Goal: Contribute content

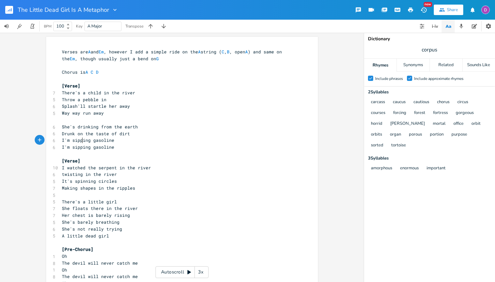
click at [79, 140] on span "I'm sipping gasoline" at bounding box center [88, 140] width 52 height 6
type textarea "drippin"
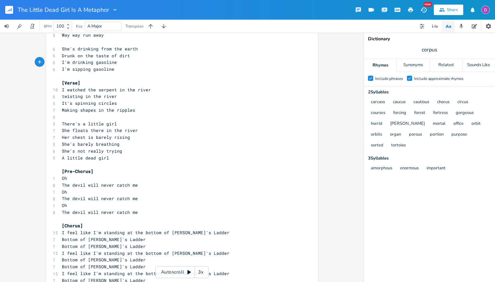
scroll to position [78, 0]
type textarea "nking"
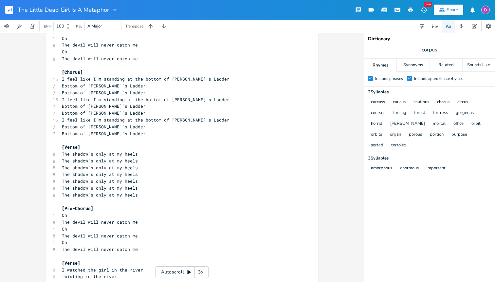
scroll to position [248, 0]
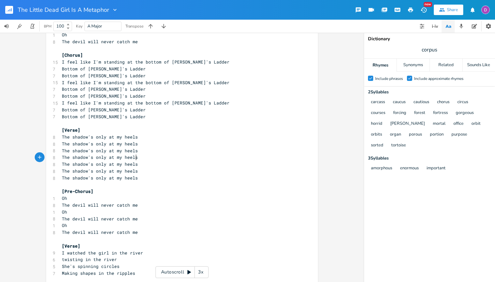
click at [136, 157] on pre "The shadow's only at my heels" at bounding box center [179, 157] width 236 height 7
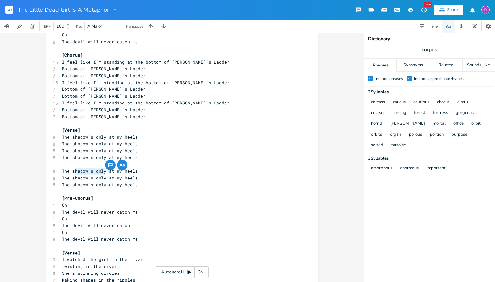
drag, startPoint x: 103, startPoint y: 171, endPoint x: 71, endPoint y: 171, distance: 31.7
click at [71, 171] on span "The shadow's only at my heels" at bounding box center [100, 171] width 76 height 6
type textarea "dev"
type textarea "devli"
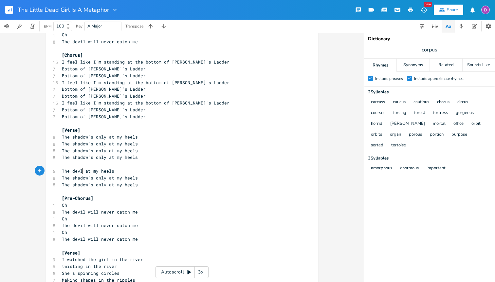
scroll to position [0, 9]
type textarea "oi"
type textarea "ils"
click at [92, 179] on span "The shadow's only at my heels" at bounding box center [100, 178] width 76 height 6
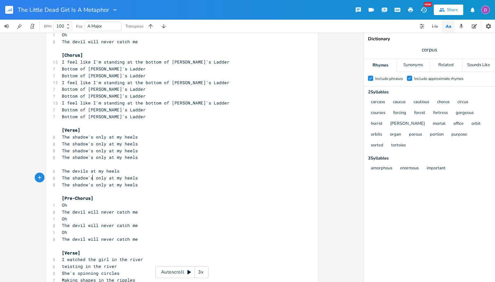
click at [71, 178] on span "The shadow's only at my heels" at bounding box center [100, 178] width 76 height 6
type textarea "devils"
drag, startPoint x: 90, startPoint y: 185, endPoint x: 70, endPoint y: 186, distance: 20.3
click at [70, 186] on span "The shadow's only at my heels" at bounding box center [100, 185] width 76 height 6
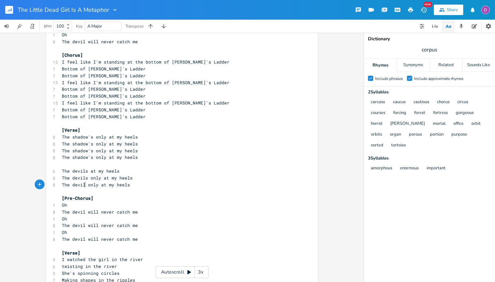
type textarea "devils"
click at [89, 171] on span "The devils at my heels" at bounding box center [91, 171] width 58 height 6
type textarea "only"
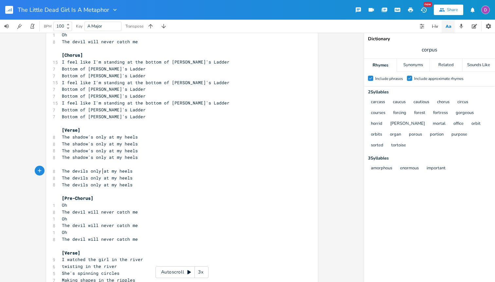
scroll to position [0, 9]
type textarea "'"
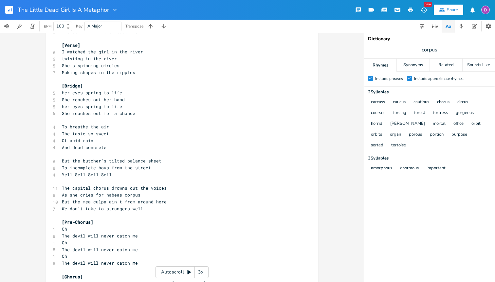
scroll to position [583, 0]
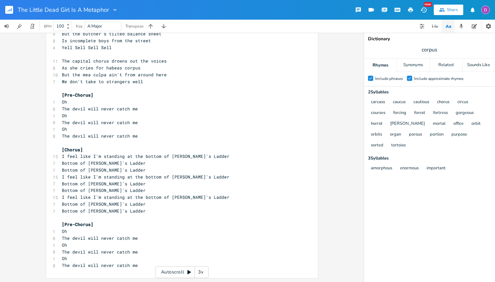
click at [139, 264] on pre "The devil will never catch me" at bounding box center [179, 265] width 236 height 7
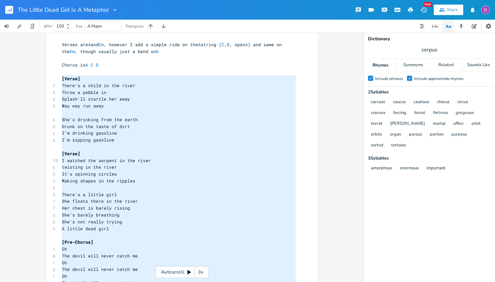
type textarea "[Verse] There's a child in the river Throw a pebble in Splash'll startle her aw…"
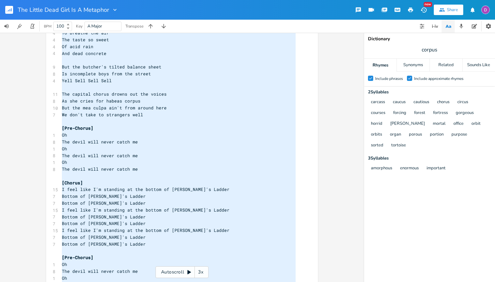
scroll to position [583, 0]
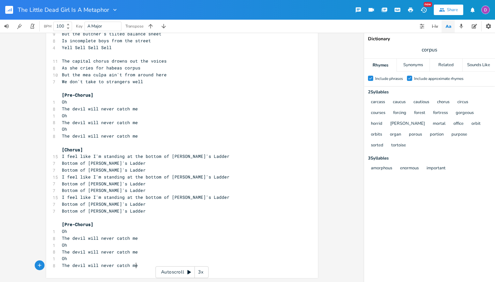
click at [143, 265] on pre "The devil will never catch me" at bounding box center [179, 265] width 236 height 7
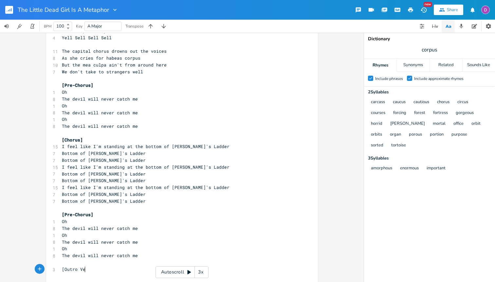
type textarea "[Outro Ves"
type textarea "rse]"
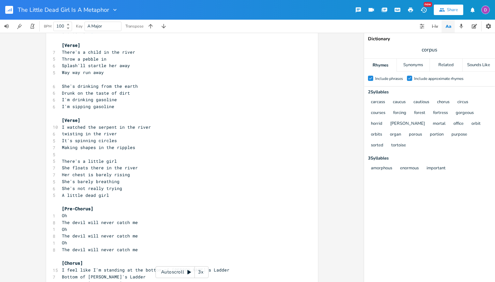
scroll to position [40, 0]
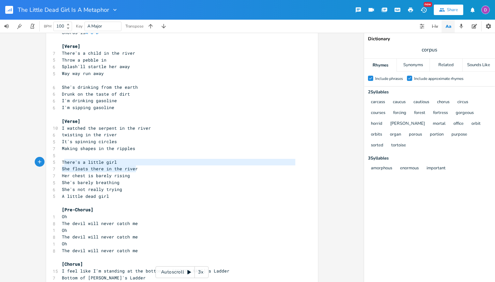
type textarea "There's a little girl She floats there in the river"
drag, startPoint x: 134, startPoint y: 168, endPoint x: 59, endPoint y: 160, distance: 75.7
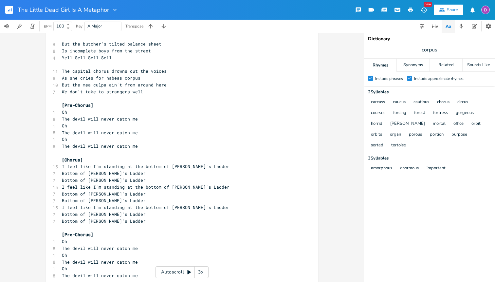
scroll to position [596, 0]
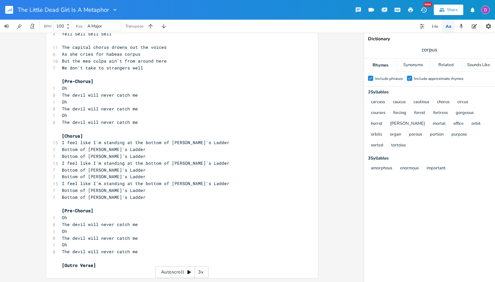
click at [105, 266] on pre "[Outro Verse]" at bounding box center [179, 265] width 236 height 7
paste textarea
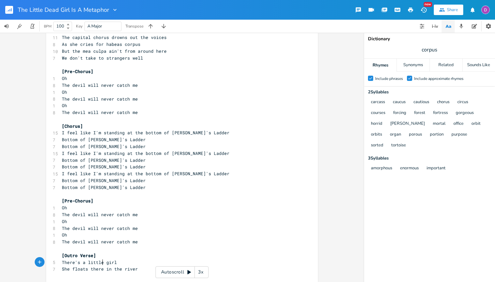
click at [101, 262] on span "There's a little girl" at bounding box center [89, 262] width 55 height 6
type textarea "dead"
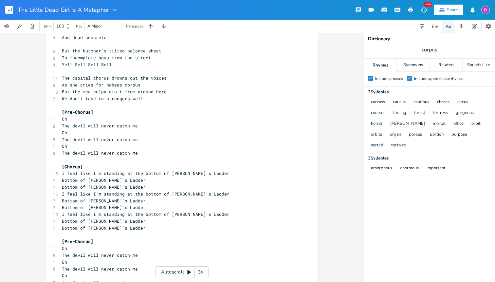
scroll to position [610, 0]
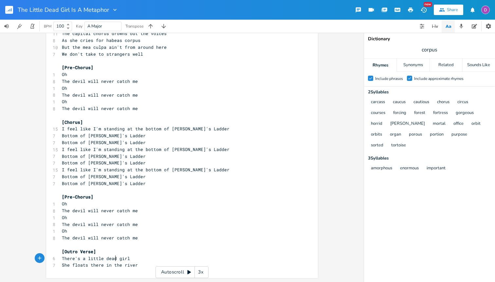
click at [138, 268] on pre "She floats there in the river" at bounding box center [179, 264] width 236 height 7
type textarea "It was all of us who killed her"
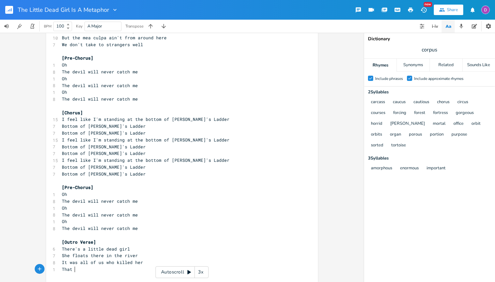
type textarea "That f"
type textarea "girl in the river"
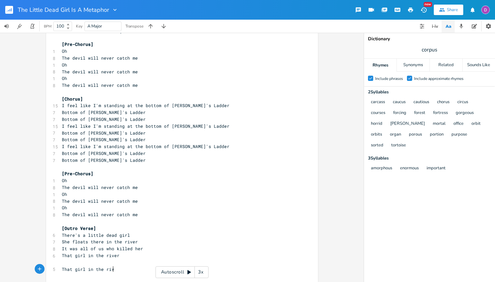
type textarea "That girl in the river"
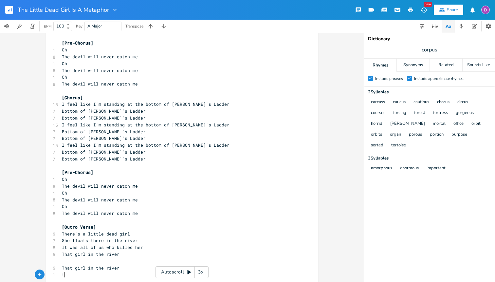
type textarea "that"
type textarea "That girl in the river"
click at [141, 236] on pre "There's a little dead girl" at bounding box center [179, 233] width 236 height 7
type textarea "There's a little dead girl"
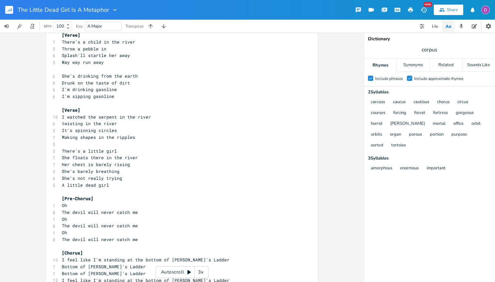
scroll to position [51, 0]
click at [123, 183] on pre "A little dead girl" at bounding box center [179, 184] width 236 height 7
type textarea "A little dead girl"
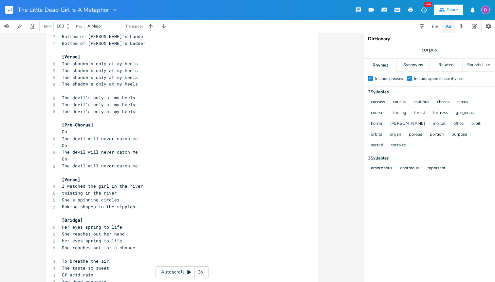
scroll to position [644, 0]
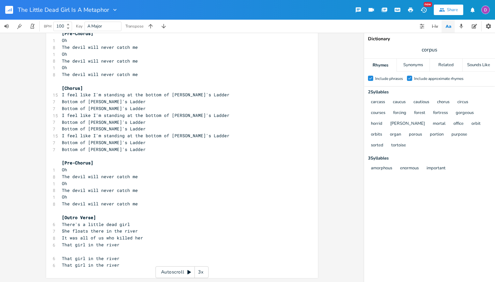
click at [122, 264] on pre "That girl in the river" at bounding box center [179, 264] width 236 height 7
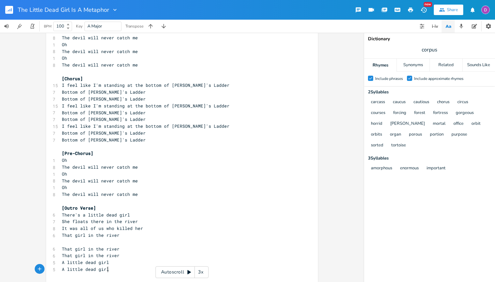
click at [62, 207] on span "[Outro Verse]" at bounding box center [79, 208] width 34 height 6
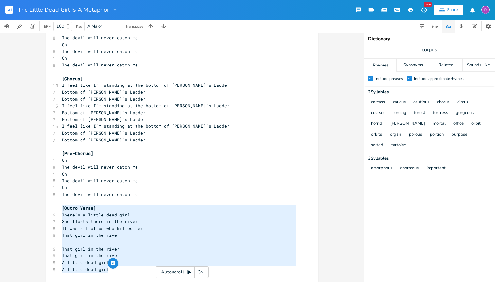
type textarea "[Outro Verse] There's a little dead girl She floats there in the river It was a…"
